Goal: Find specific page/section: Find specific page/section

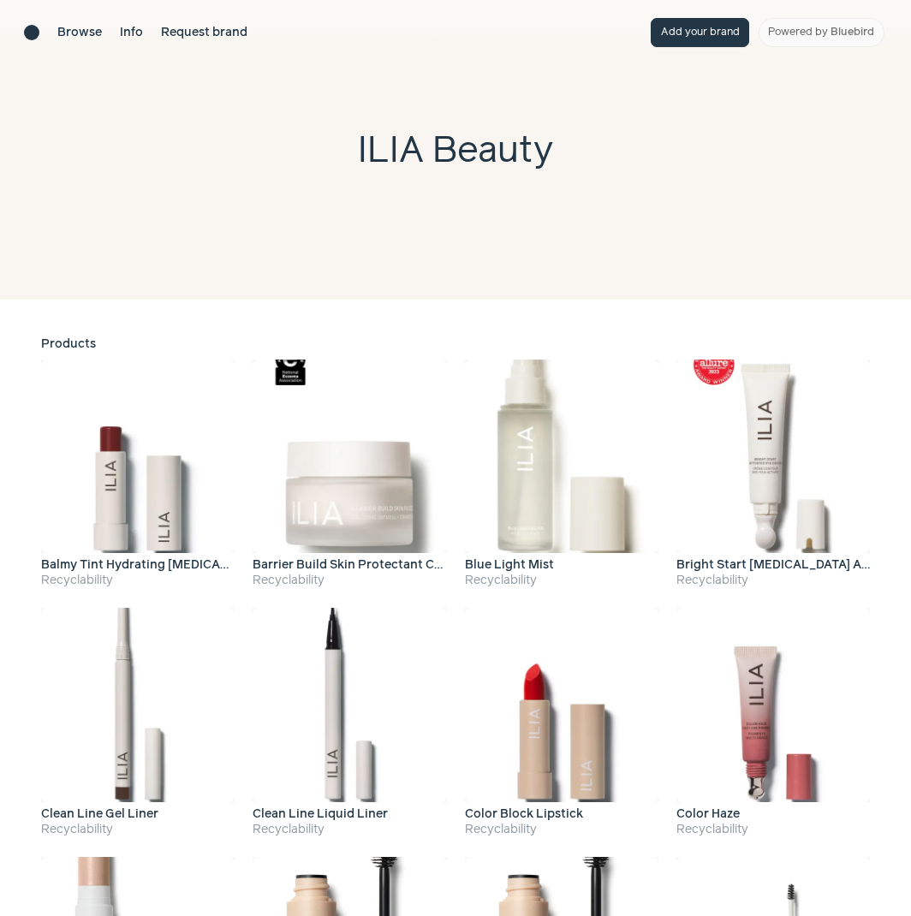
scroll to position [2168, 0]
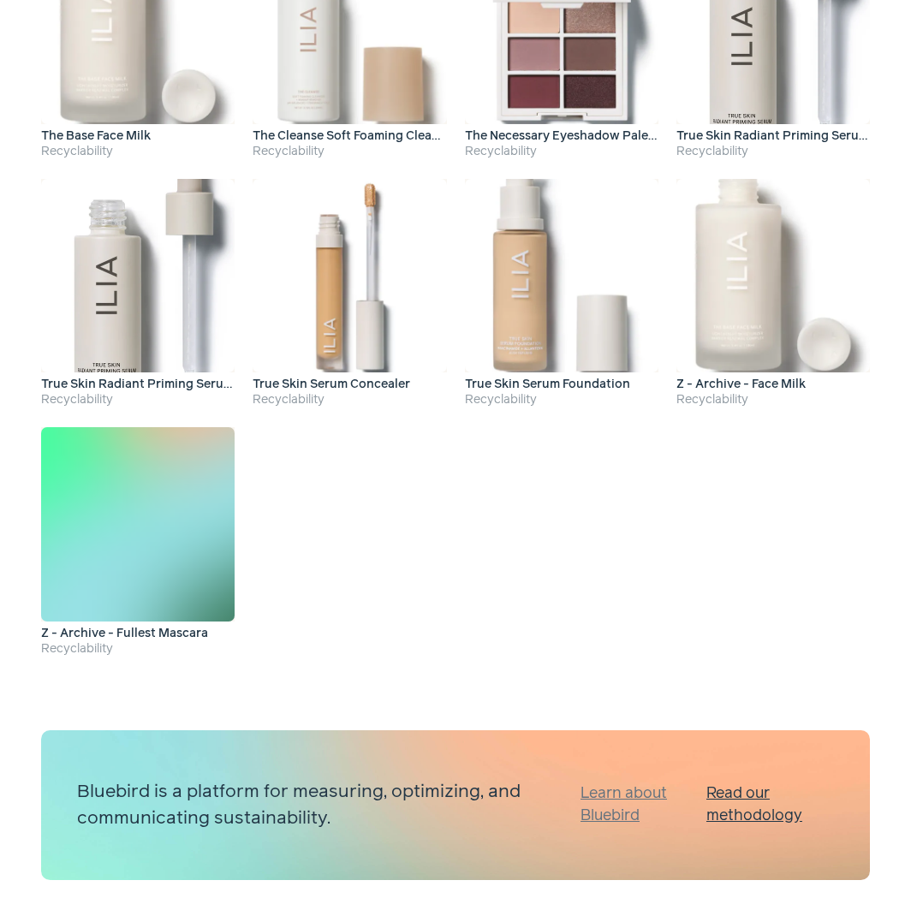
click at [622, 811] on link "Learn about Bluebird" at bounding box center [638, 804] width 116 height 45
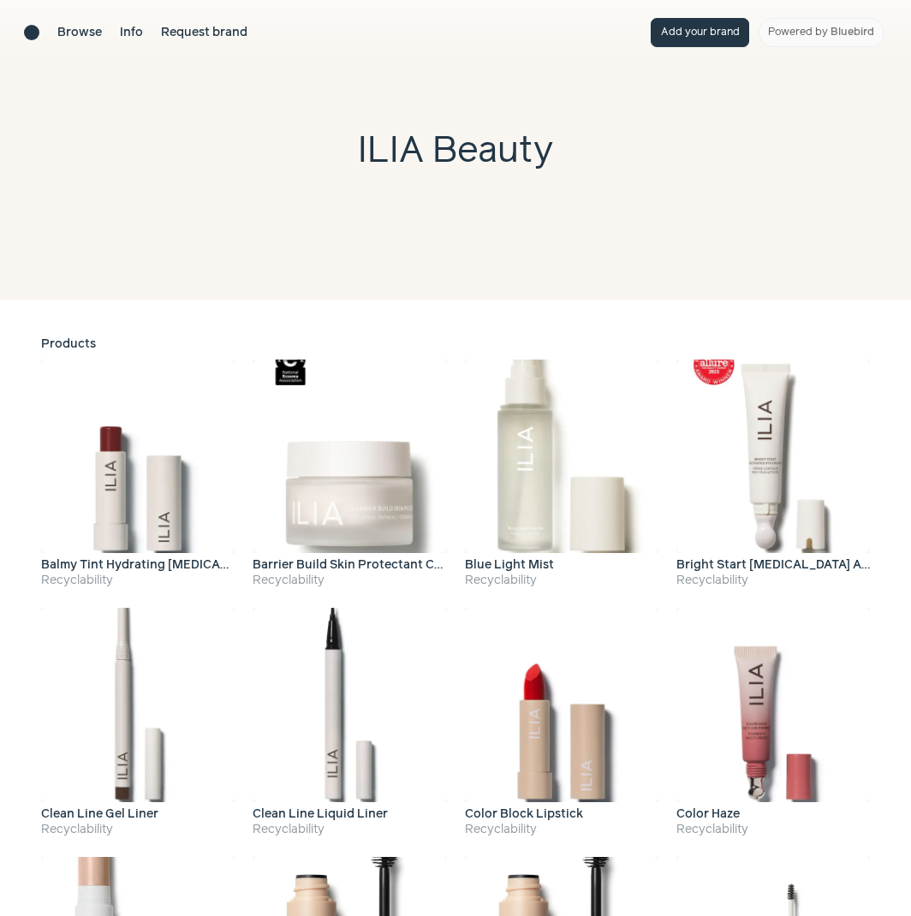
click at [697, 38] on button "Add your brand" at bounding box center [699, 32] width 98 height 29
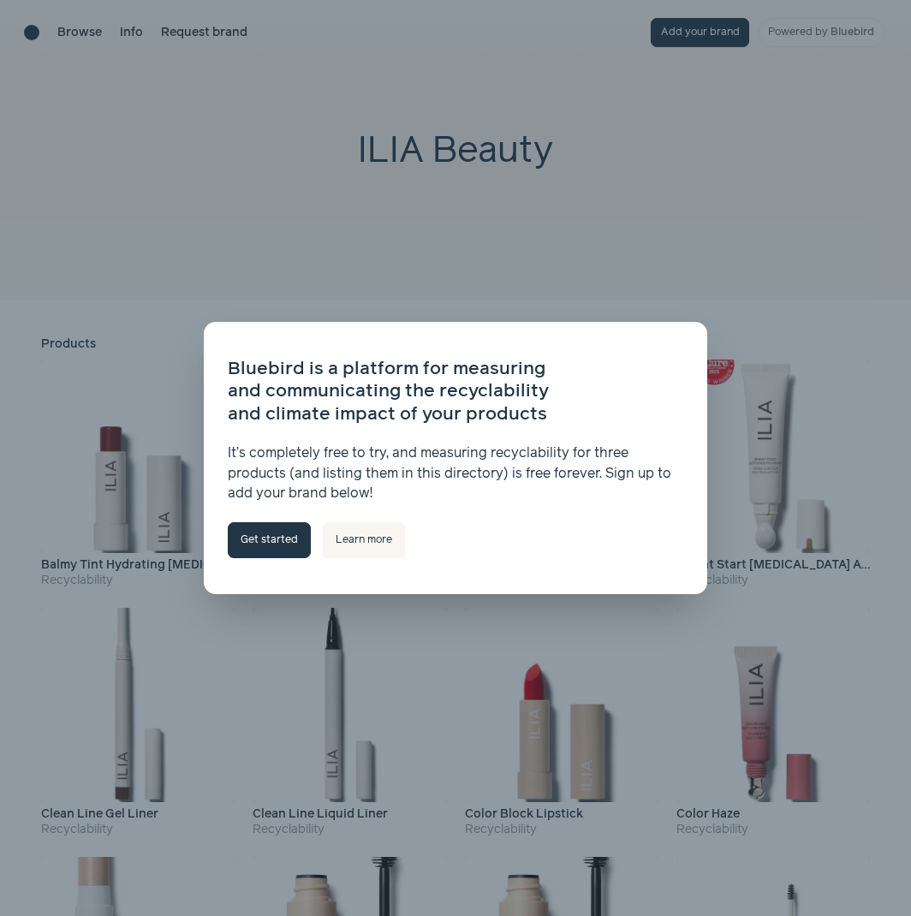
click at [685, 351] on span "close" at bounding box center [681, 349] width 14 height 14
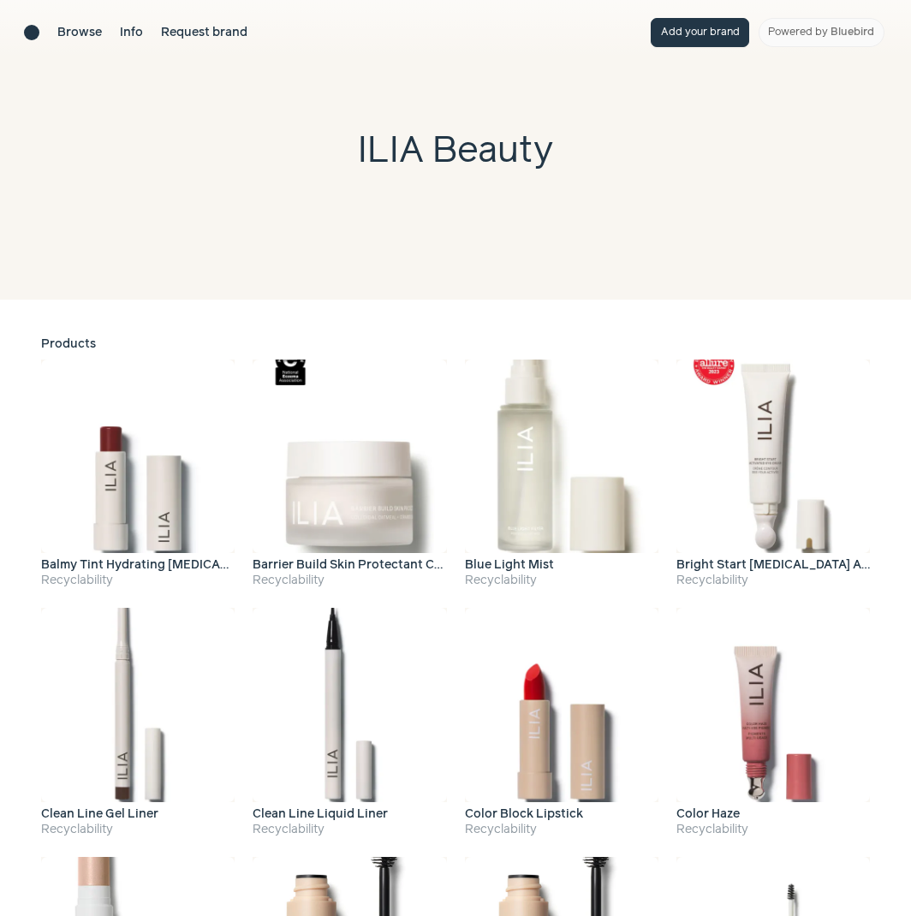
click at [27, 32] on div "Brand directory home" at bounding box center [31, 32] width 15 height 15
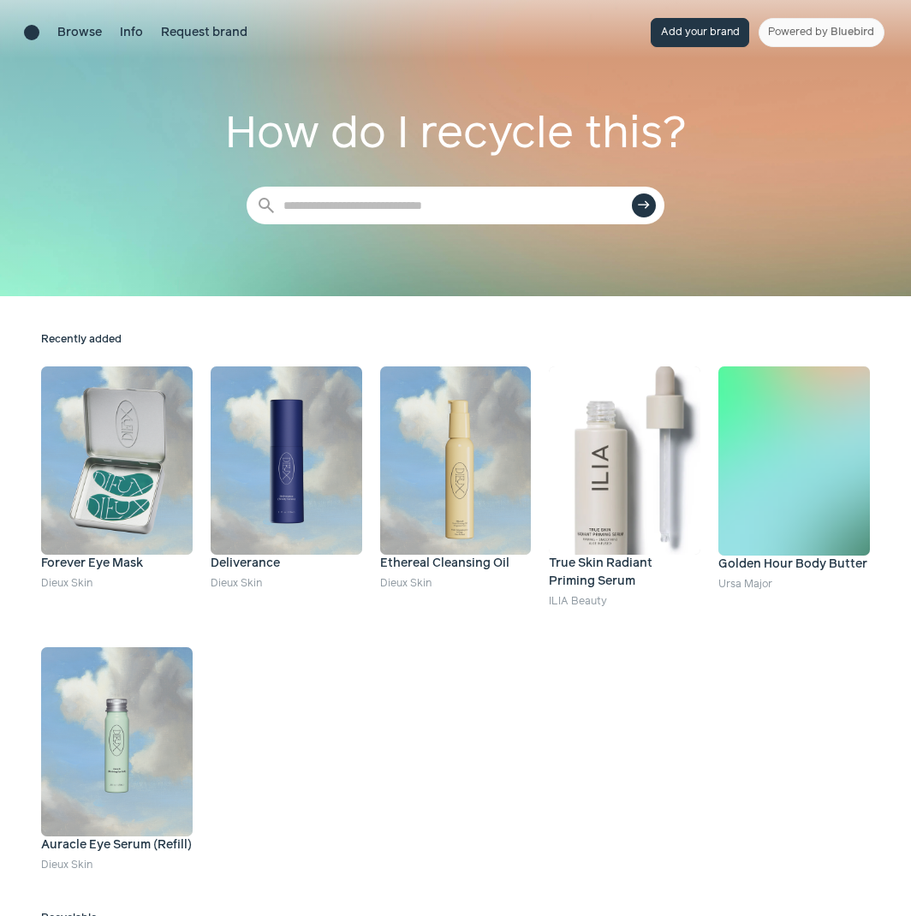
click at [554, 208] on input "search" at bounding box center [455, 206] width 418 height 38
type input "*"
click at [448, 198] on input "search" at bounding box center [455, 206] width 418 height 38
type input "****"
click at [632, 193] on button "east" at bounding box center [644, 205] width 24 height 24
